Goal: Transaction & Acquisition: Purchase product/service

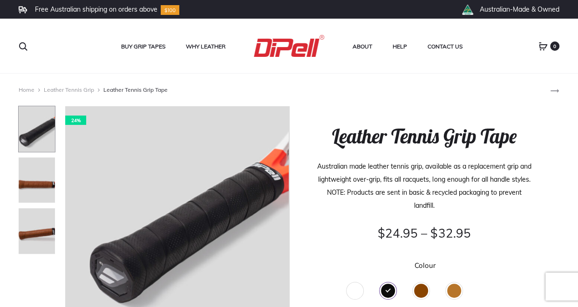
click at [421, 297] on div "Brown" at bounding box center [421, 290] width 14 height 14
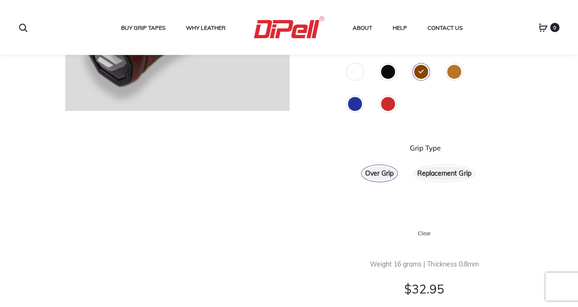
scroll to position [220, 0]
click at [438, 179] on div "Replacement Grip" at bounding box center [444, 172] width 58 height 14
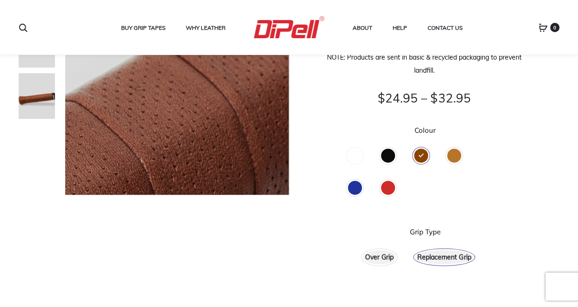
scroll to position [144, 0]
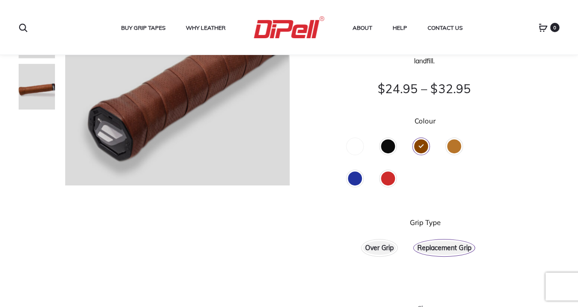
click at [376, 255] on div "Over Grip" at bounding box center [379, 248] width 33 height 14
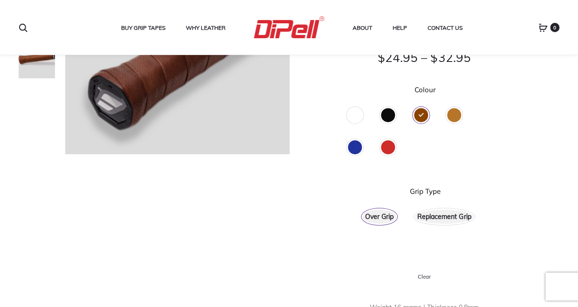
scroll to position [0, 0]
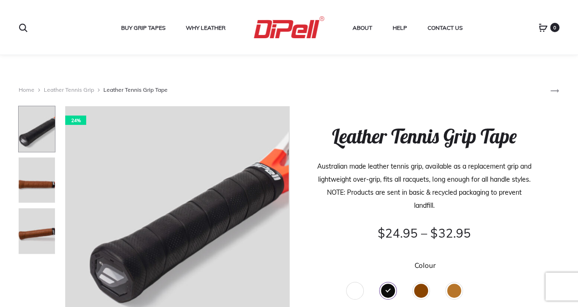
scroll to position [117, 0]
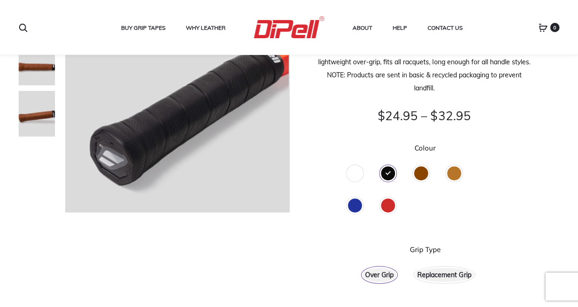
click at [421, 180] on div "Brown" at bounding box center [421, 173] width 14 height 14
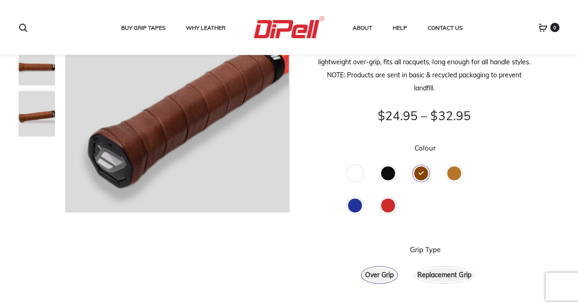
click at [439, 282] on div "Replacement Grip" at bounding box center [444, 275] width 58 height 14
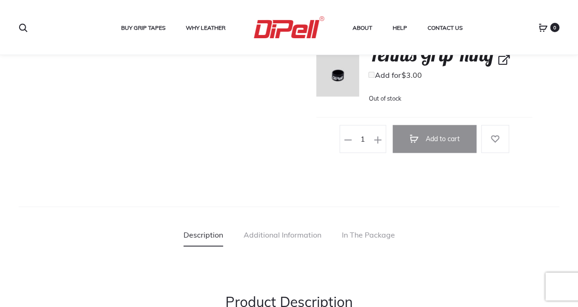
scroll to position [516, 0]
